Goal: Task Accomplishment & Management: Manage account settings

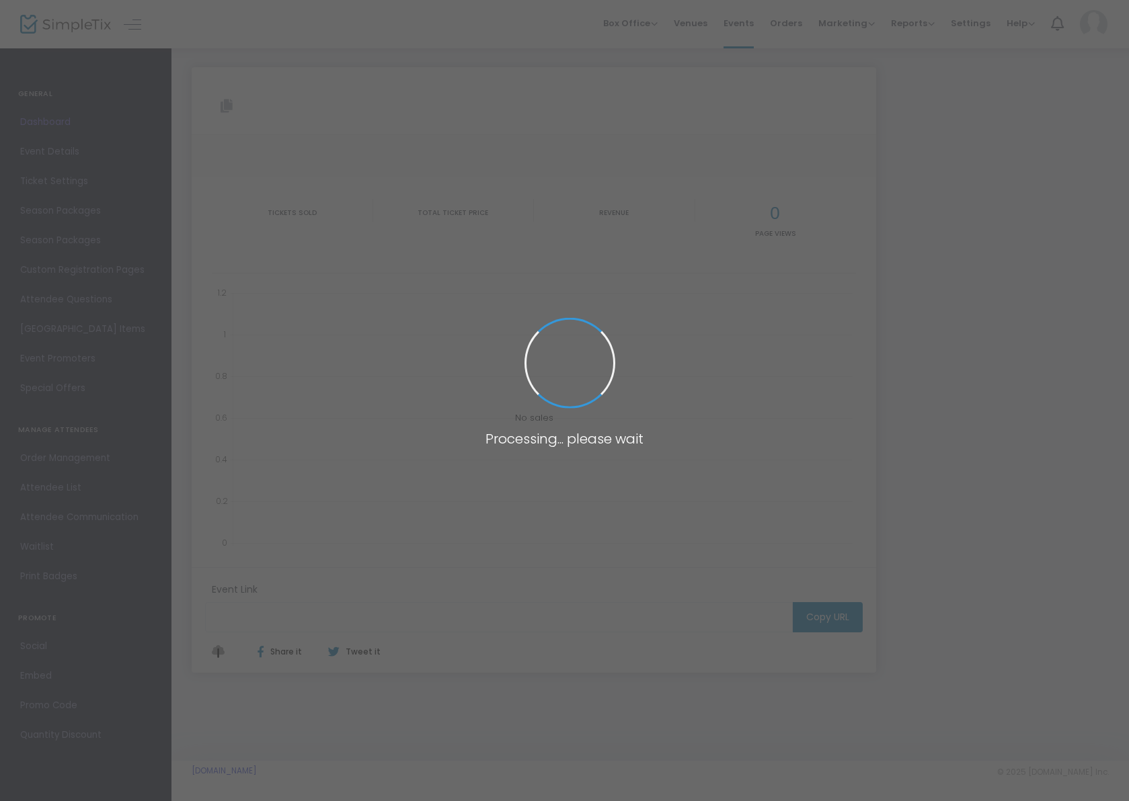
type input "[URL][DOMAIN_NAME]"
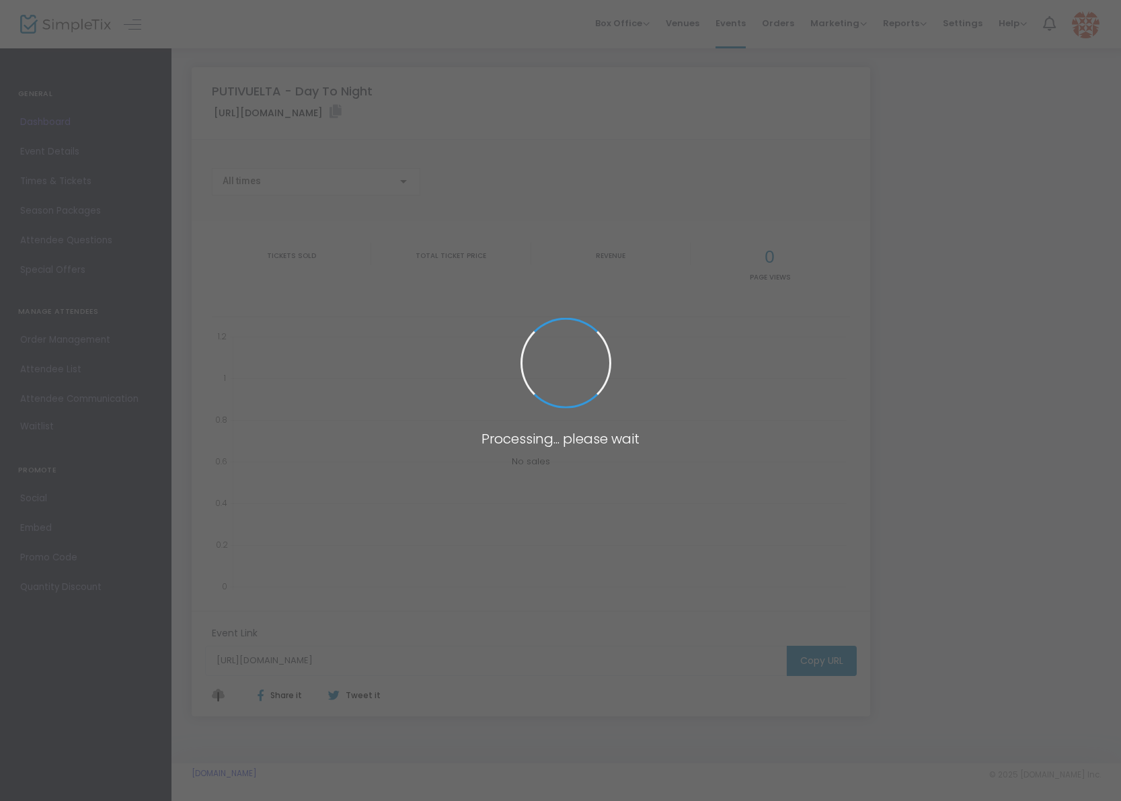
scroll to position [22, 0]
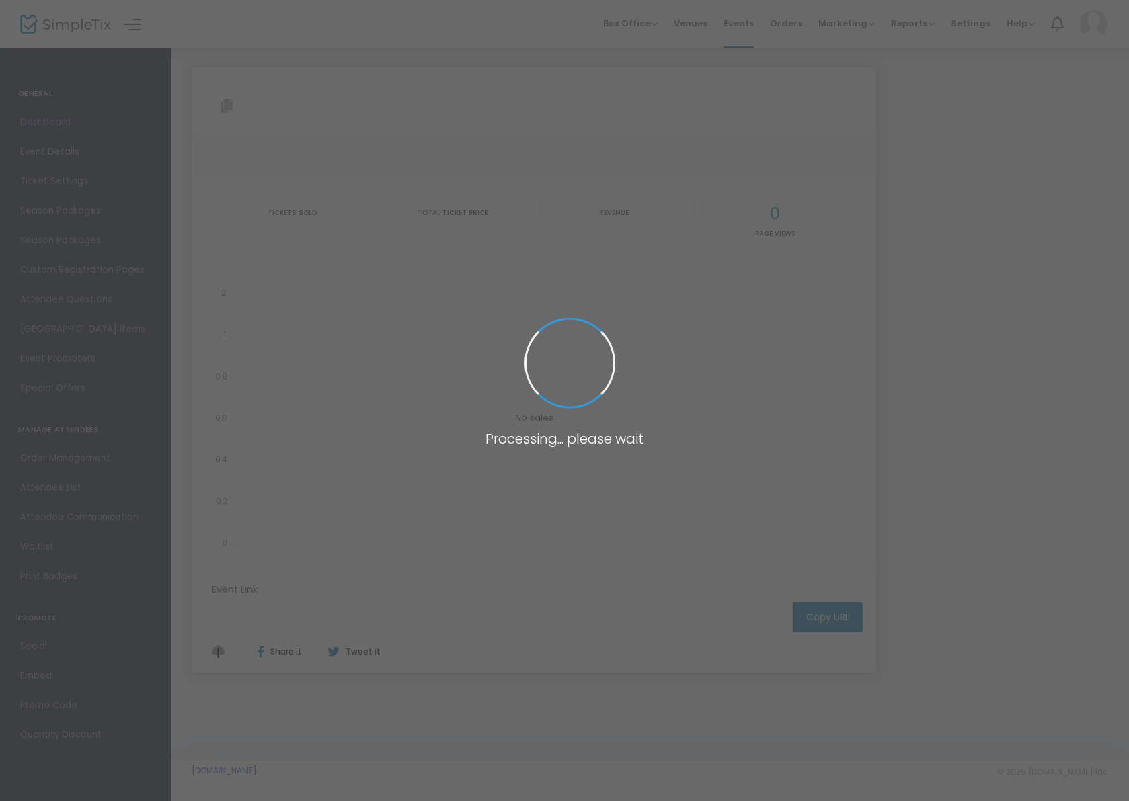
type input "[URL][DOMAIN_NAME]"
